Goal: Task Accomplishment & Management: Manage account settings

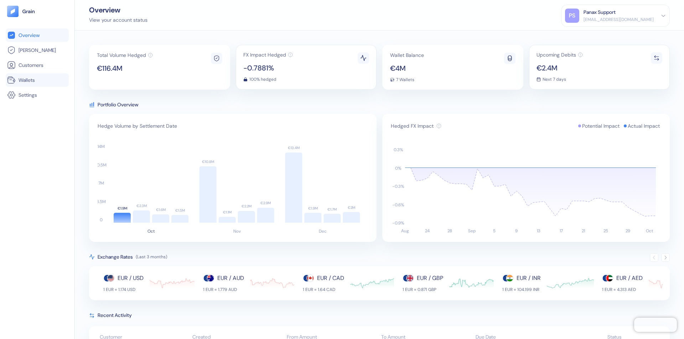
click at [37, 80] on link "Wallets" at bounding box center [37, 80] width 60 height 9
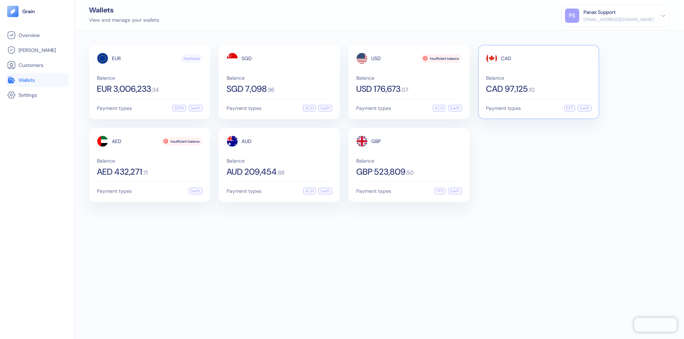
click at [506, 58] on span "CAD" at bounding box center [506, 58] width 10 height 5
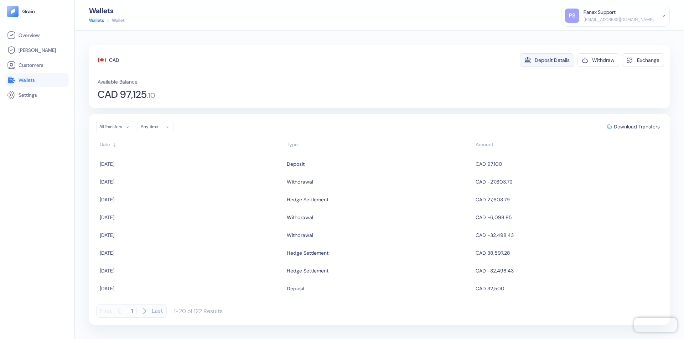
click at [552, 60] on div "Deposit Details" at bounding box center [551, 60] width 35 height 5
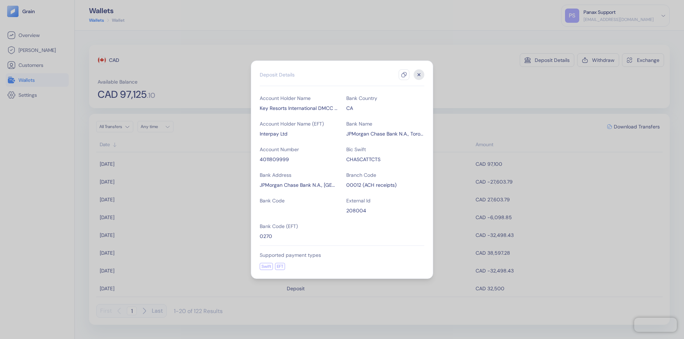
click at [404, 75] on icon "button" at bounding box center [404, 75] width 6 height 6
click at [419, 75] on icon "button" at bounding box center [419, 74] width 2 height 2
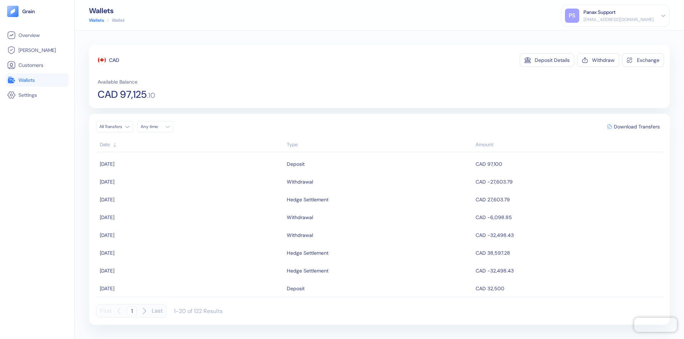
click at [157, 127] on div "Any time" at bounding box center [151, 127] width 21 height 6
click at [191, 163] on button "4" at bounding box center [191, 163] width 9 height 9
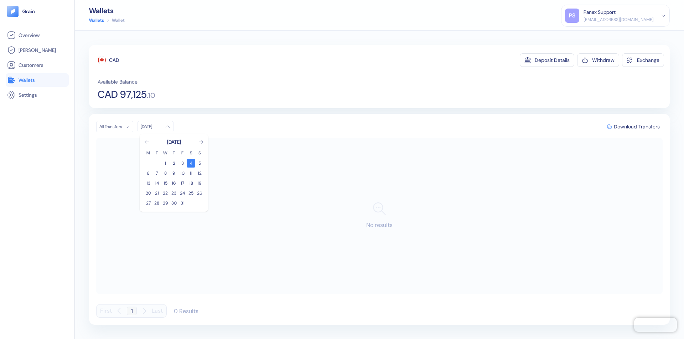
click at [147, 142] on icon "Go to previous month" at bounding box center [147, 142] width 4 height 3
click at [174, 163] on button "4" at bounding box center [173, 163] width 9 height 9
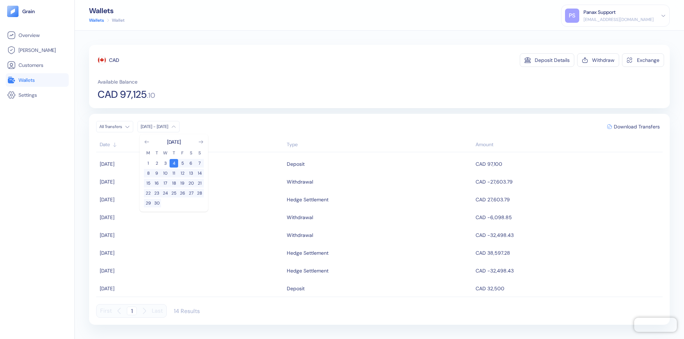
click at [114, 60] on div "CAD" at bounding box center [114, 60] width 10 height 7
click at [636, 127] on span "Download Transfers" at bounding box center [636, 126] width 46 height 5
click at [615, 16] on div "Panax Support" at bounding box center [599, 12] width 32 height 7
click at [594, 35] on div "Sign Out" at bounding box center [584, 35] width 20 height 7
